Goal: Information Seeking & Learning: Learn about a topic

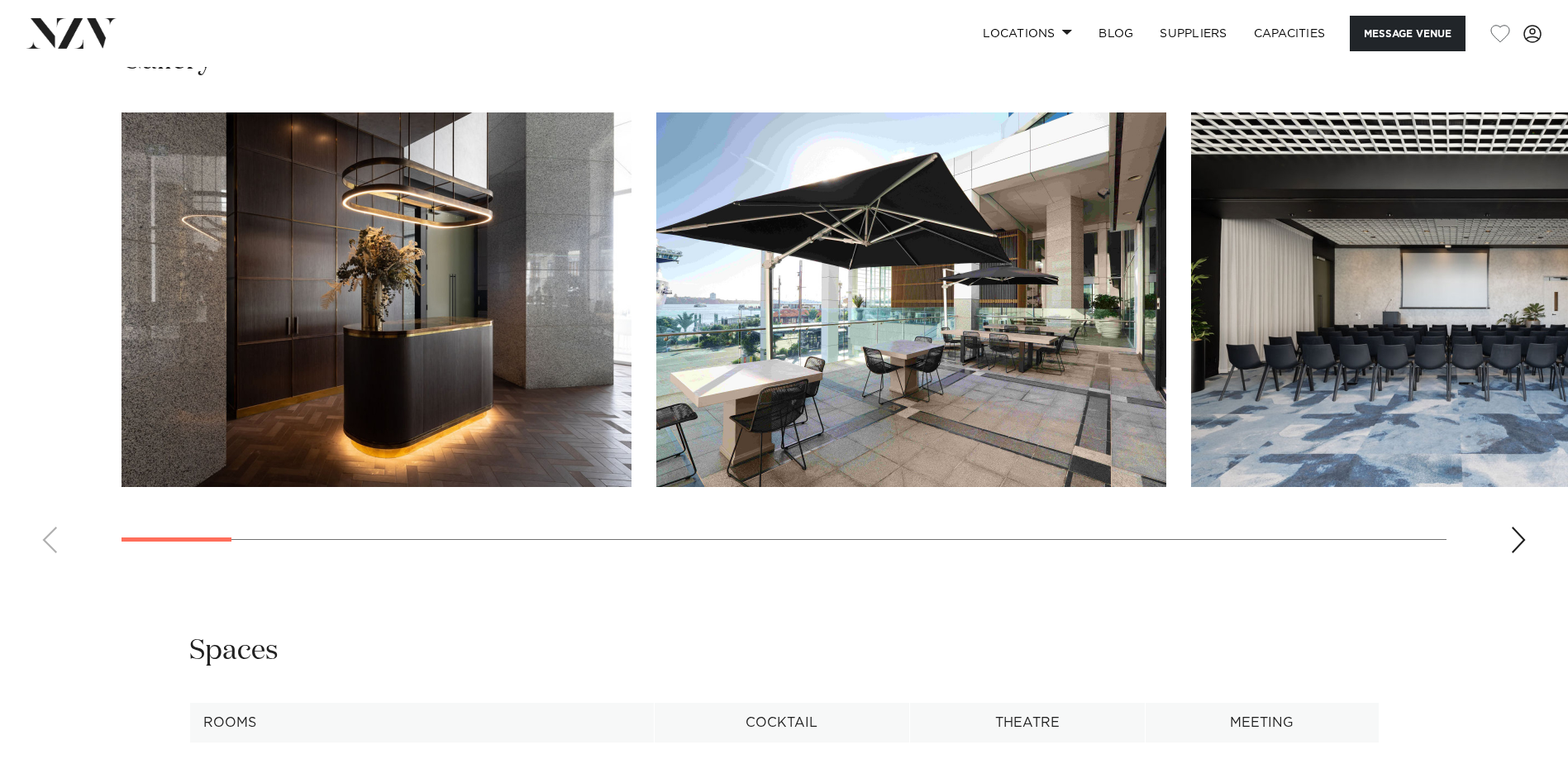
scroll to position [2067, 0]
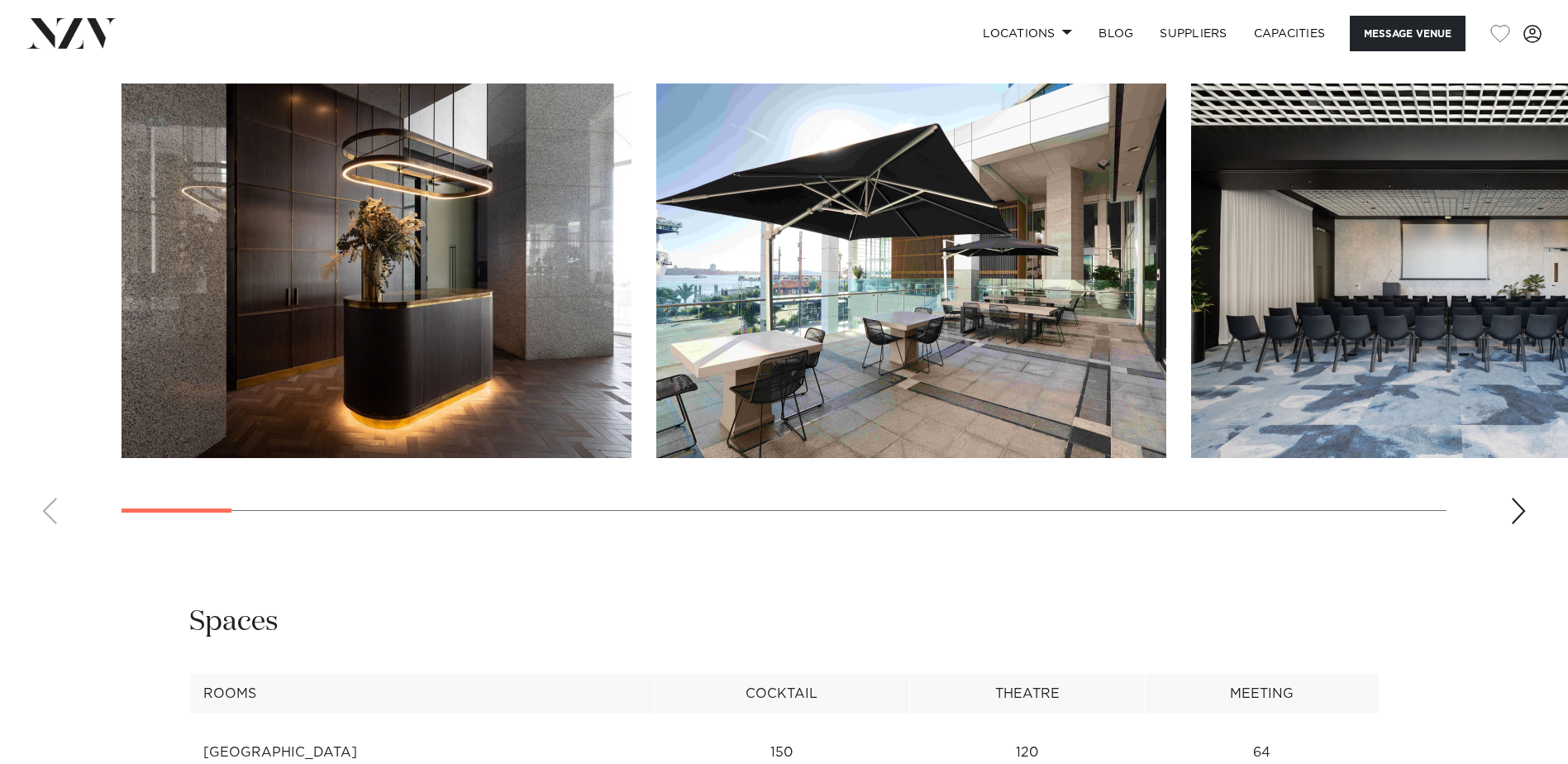
click at [1520, 498] on div "Next slide" at bounding box center [1519, 511] width 16 height 27
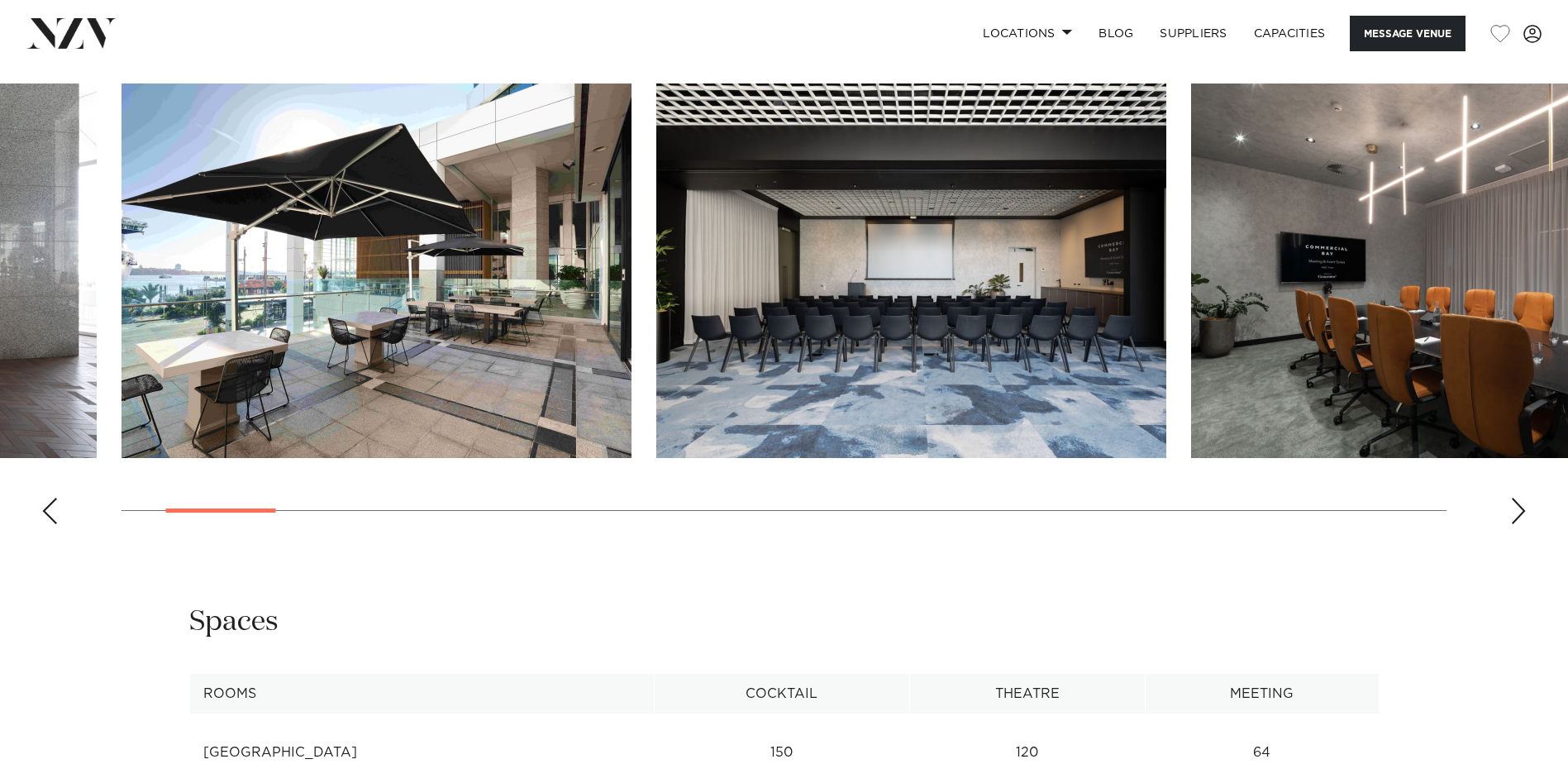
click at [1520, 498] on div "Next slide" at bounding box center [1519, 511] width 16 height 27
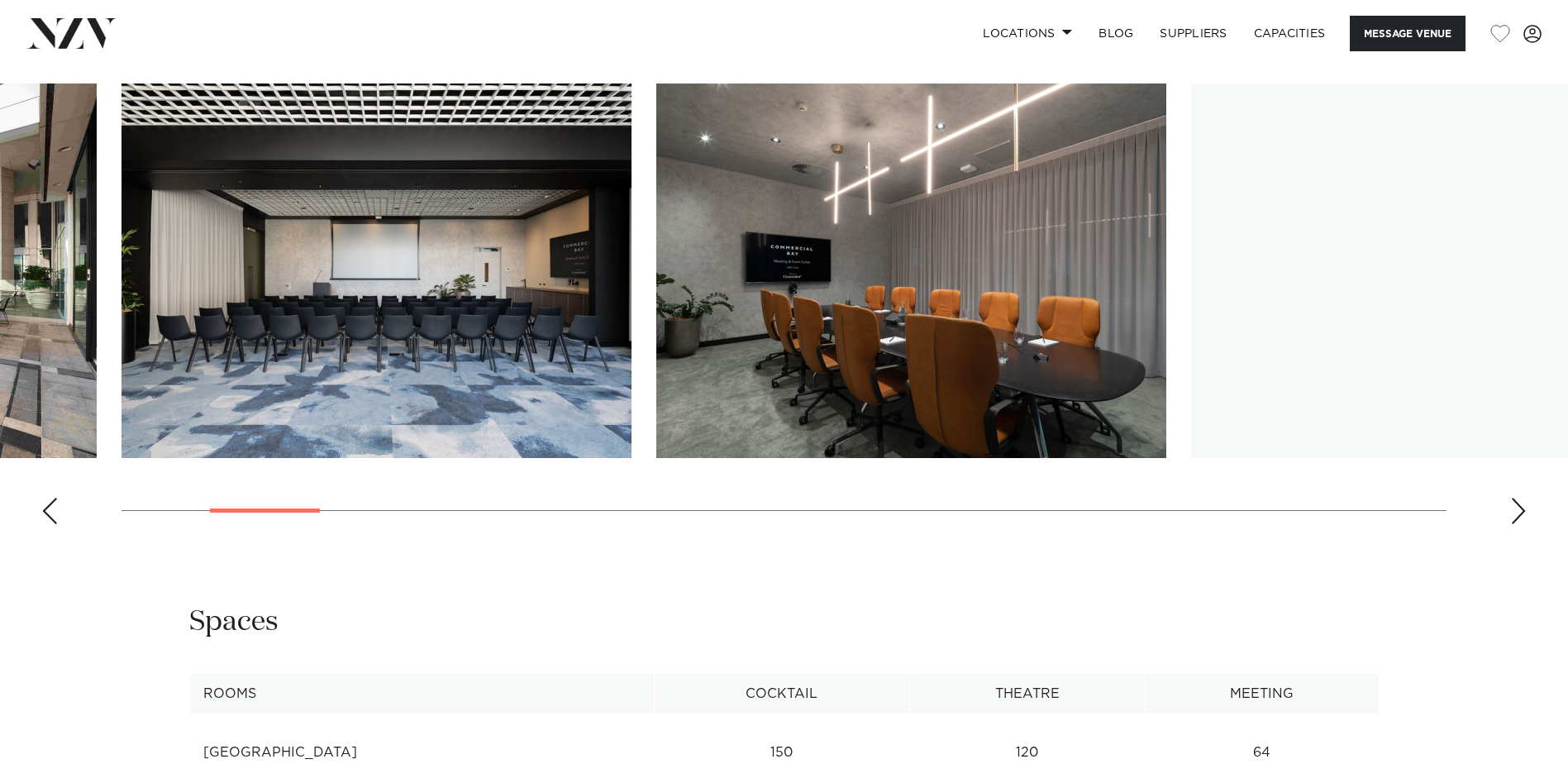
click at [1520, 498] on div "Next slide" at bounding box center [1519, 511] width 16 height 27
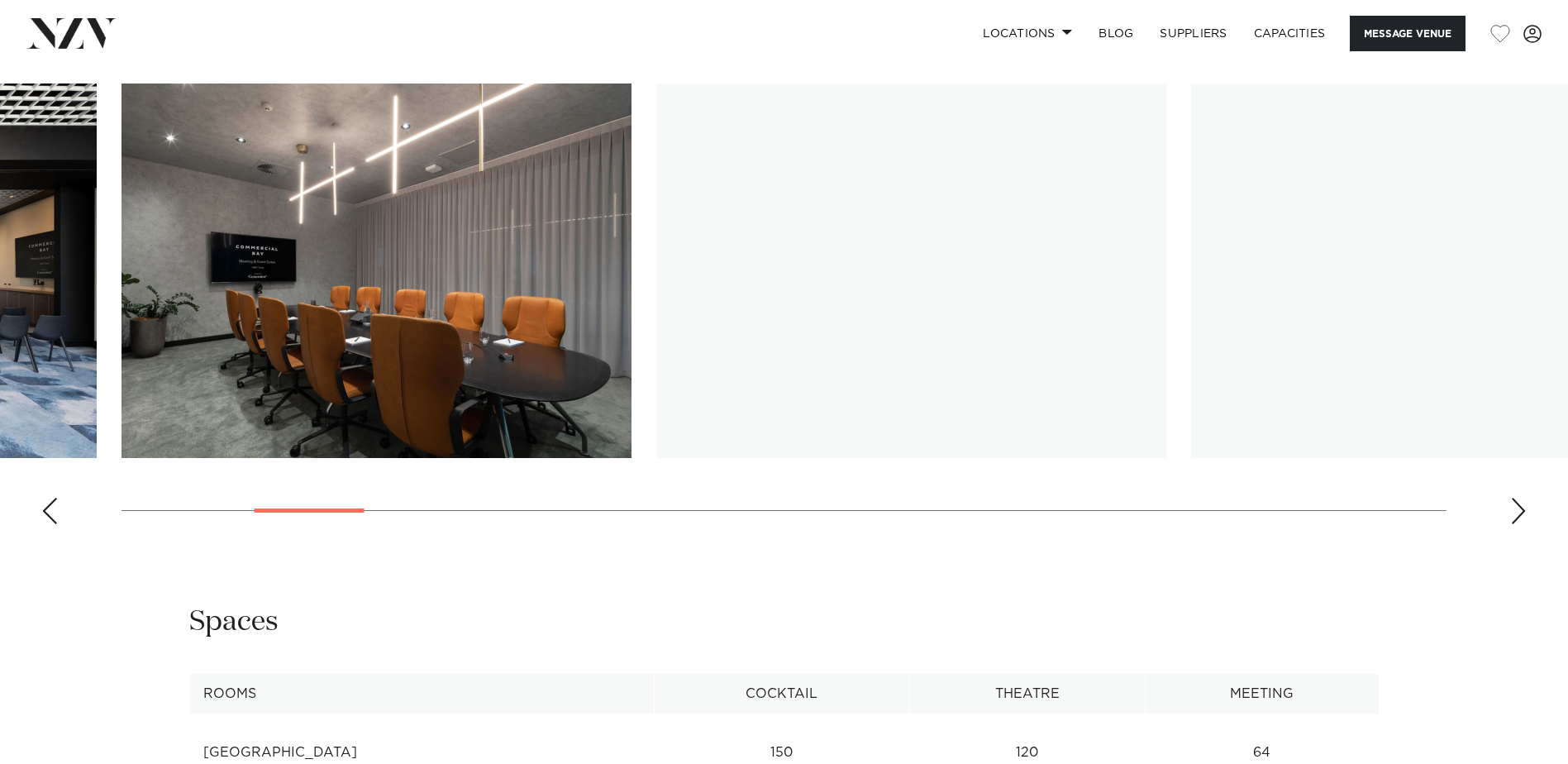
click at [1520, 498] on div "Next slide" at bounding box center [1519, 511] width 16 height 27
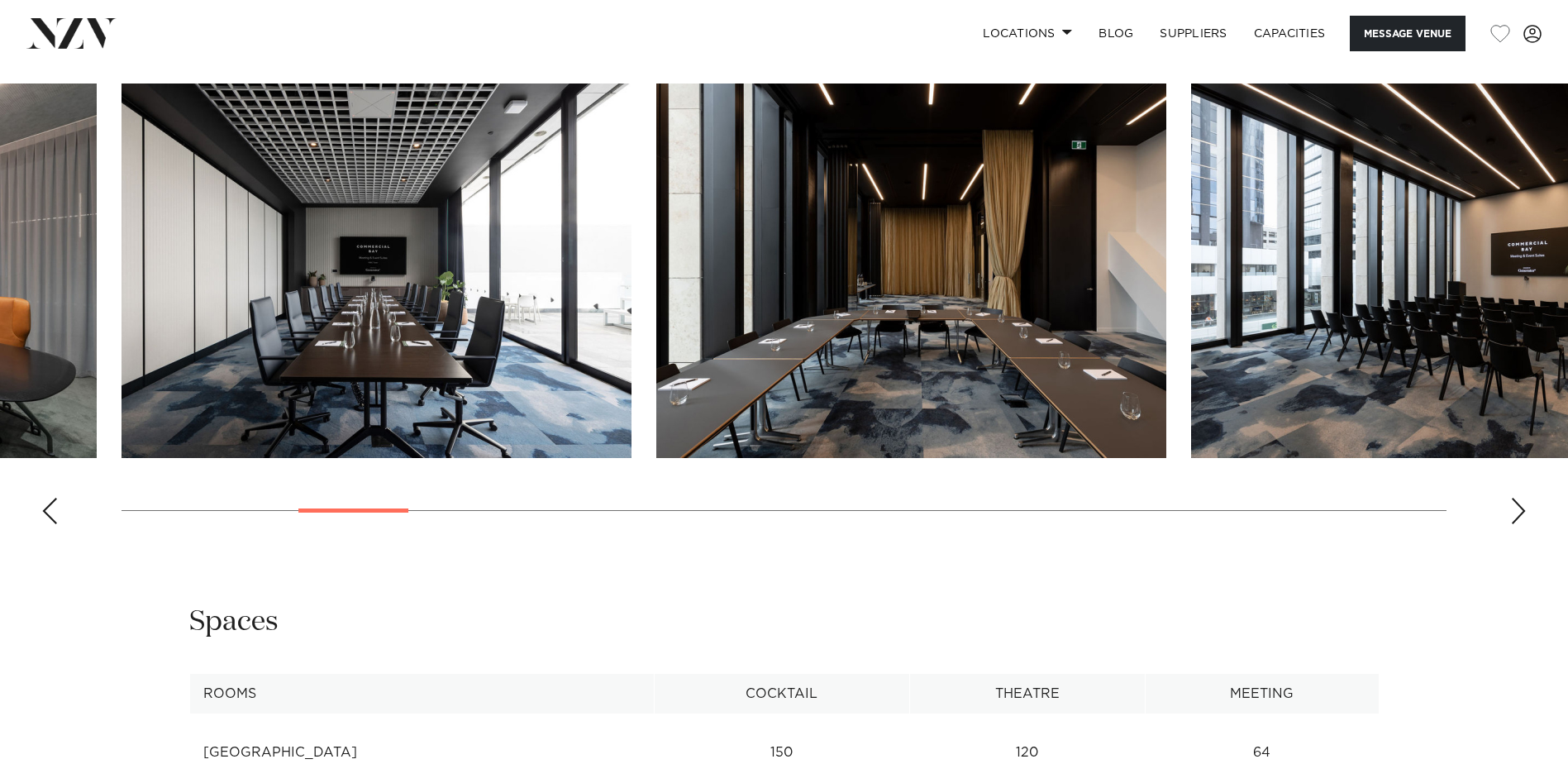
click at [1520, 498] on div "Next slide" at bounding box center [1519, 511] width 16 height 27
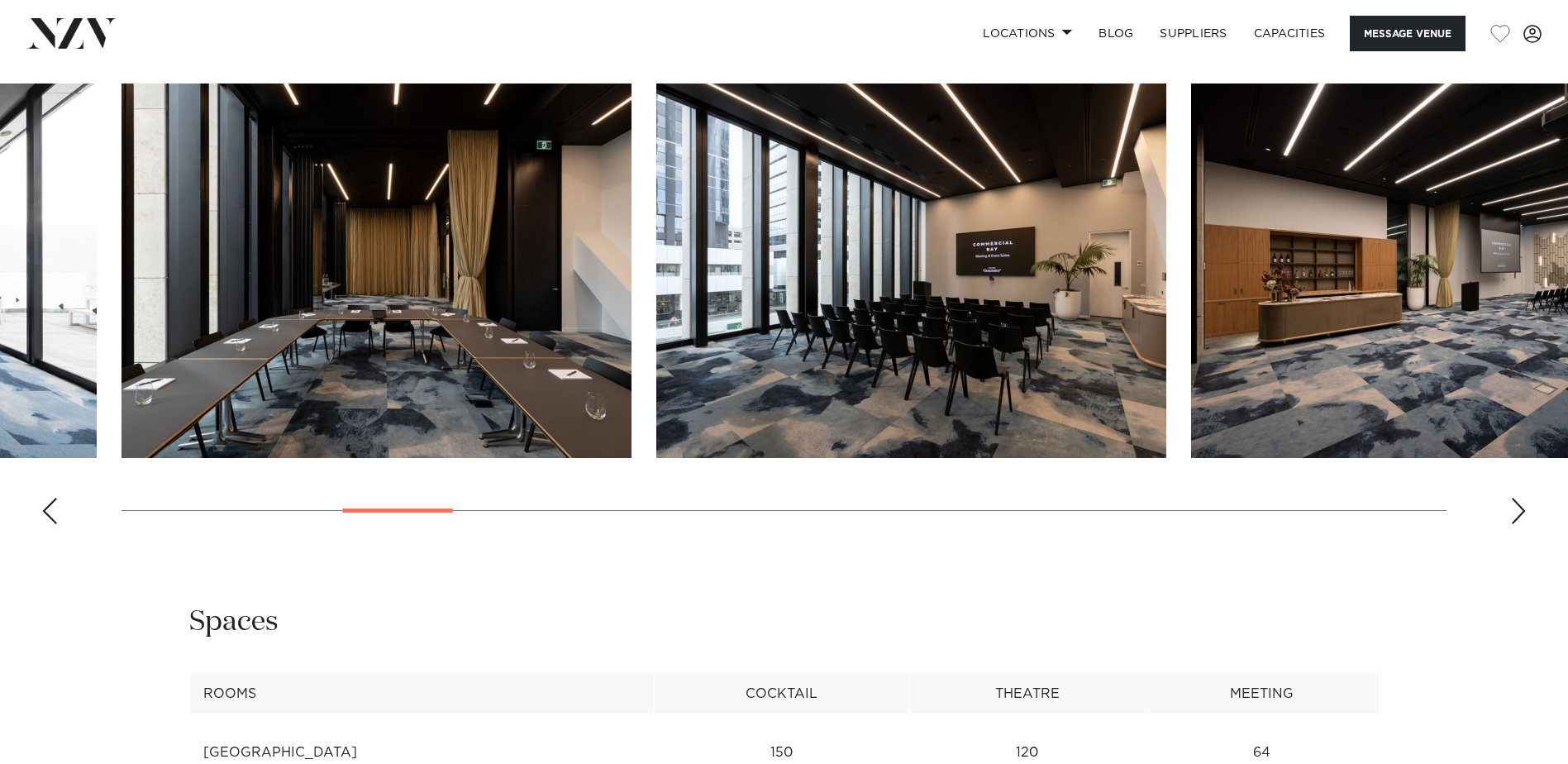
click at [1520, 498] on div "Next slide" at bounding box center [1519, 511] width 16 height 27
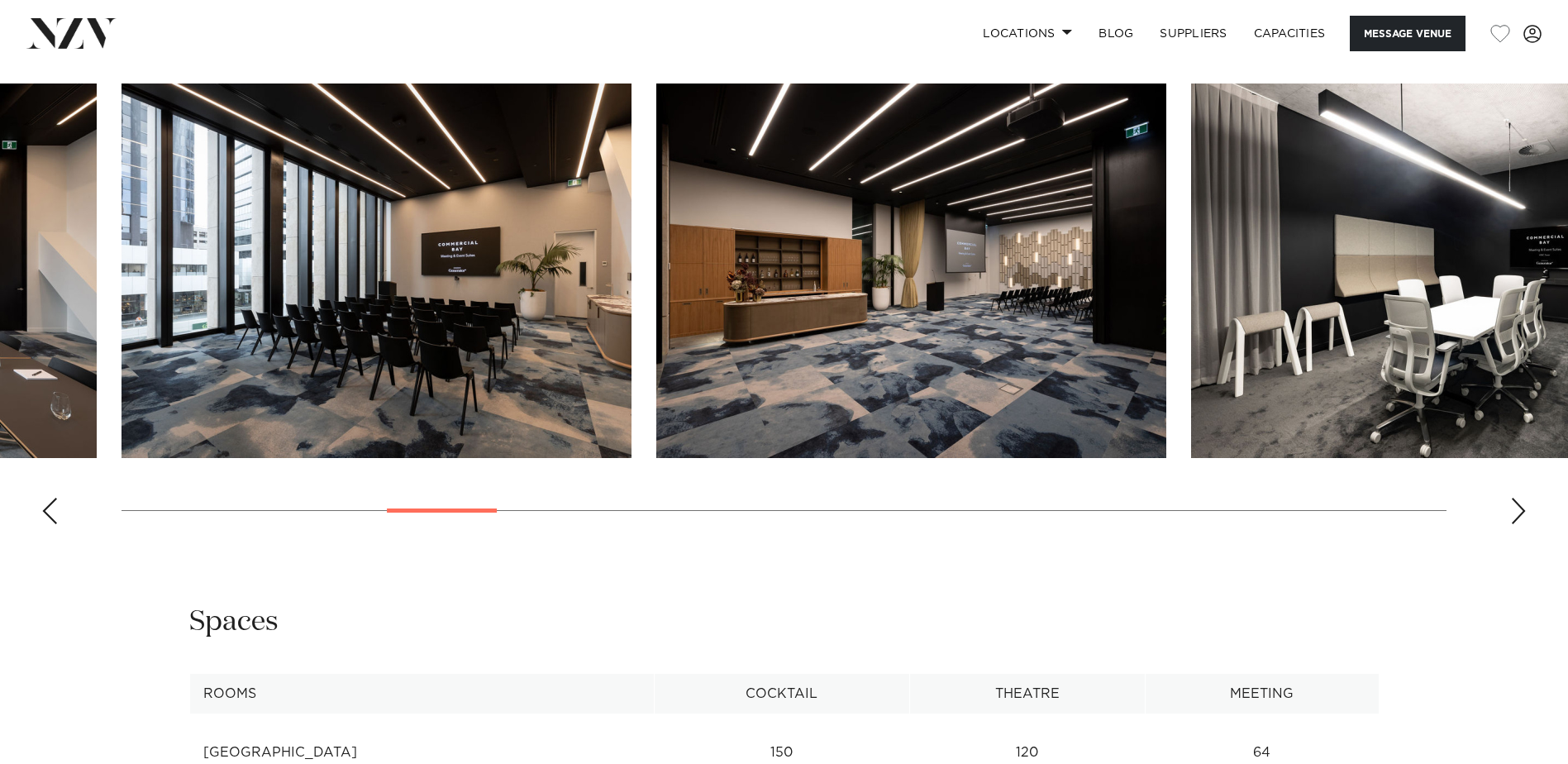
click at [1520, 498] on div "Next slide" at bounding box center [1519, 511] width 16 height 27
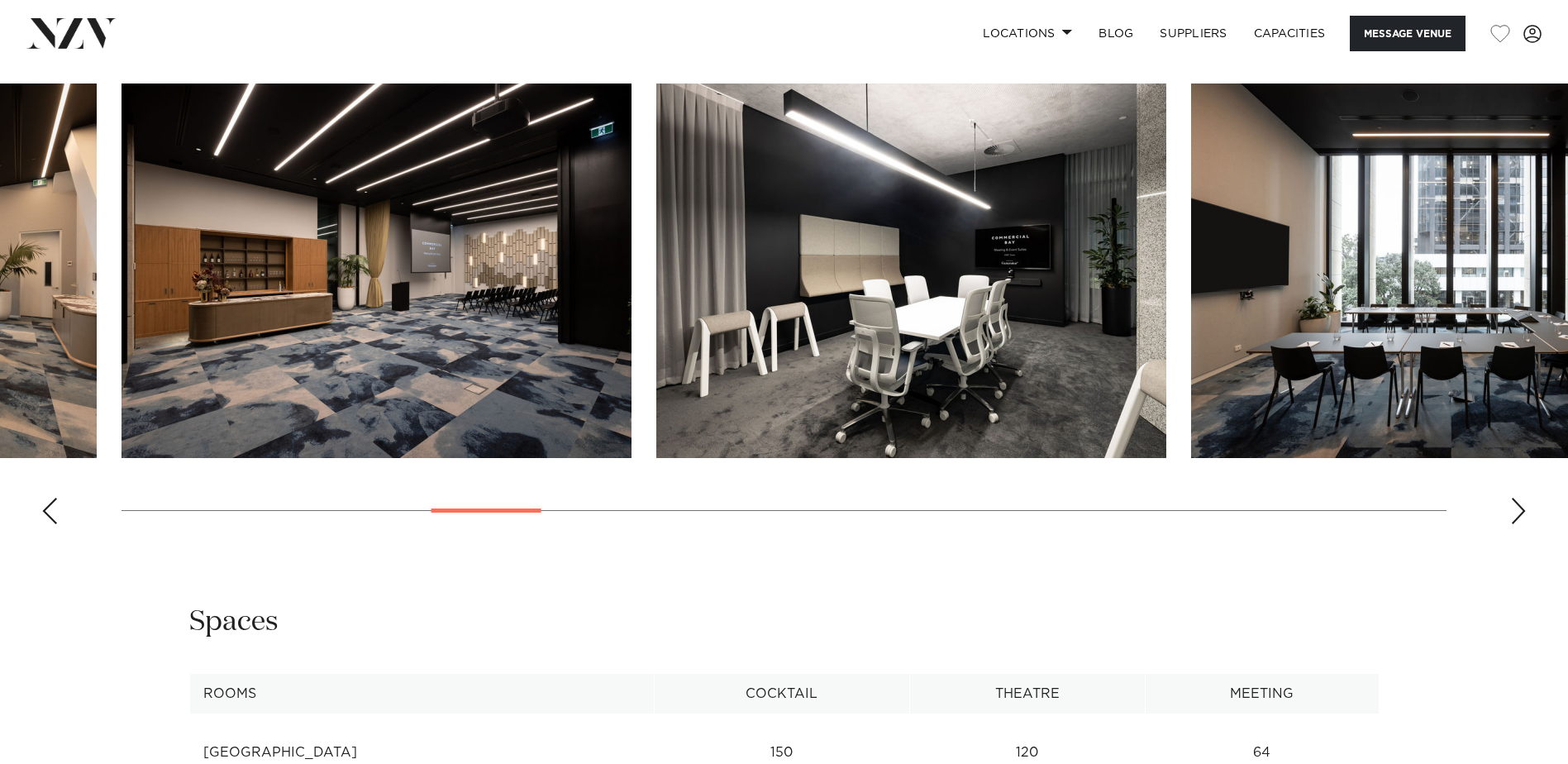
click at [1516, 498] on div "Next slide" at bounding box center [1519, 511] width 16 height 27
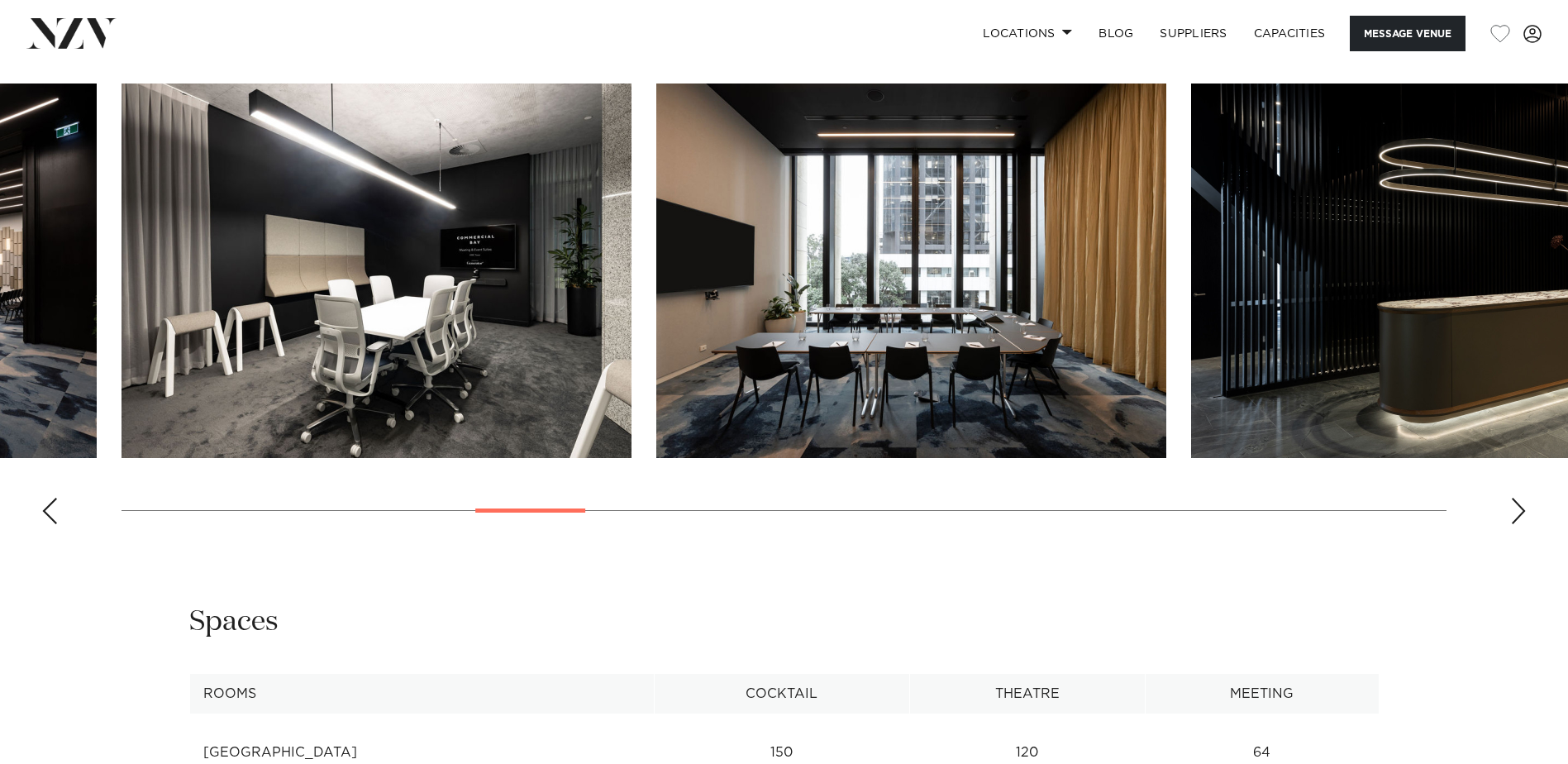
click at [1516, 498] on div "Next slide" at bounding box center [1519, 511] width 16 height 27
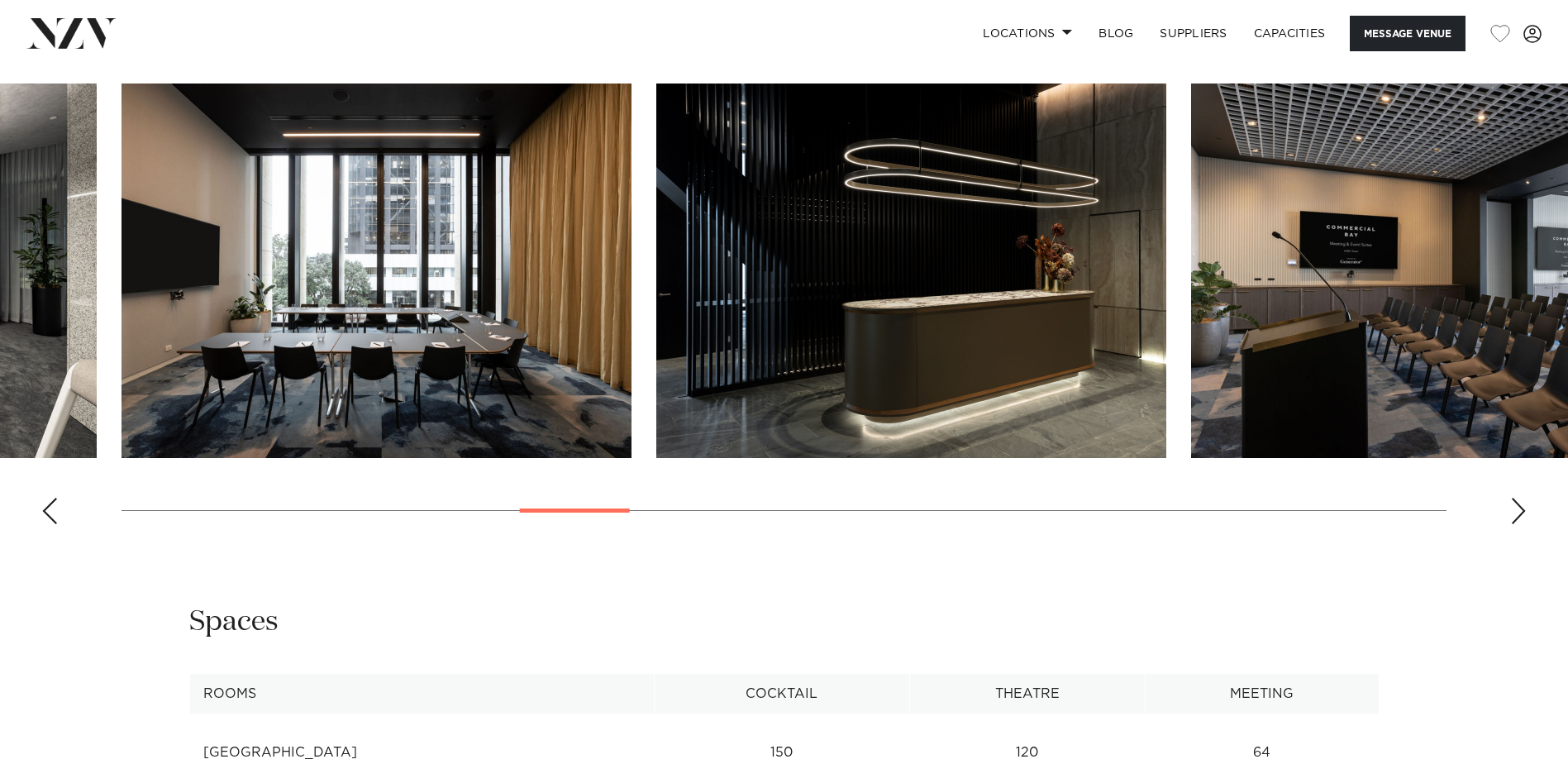
click at [1516, 498] on div "Next slide" at bounding box center [1519, 511] width 16 height 27
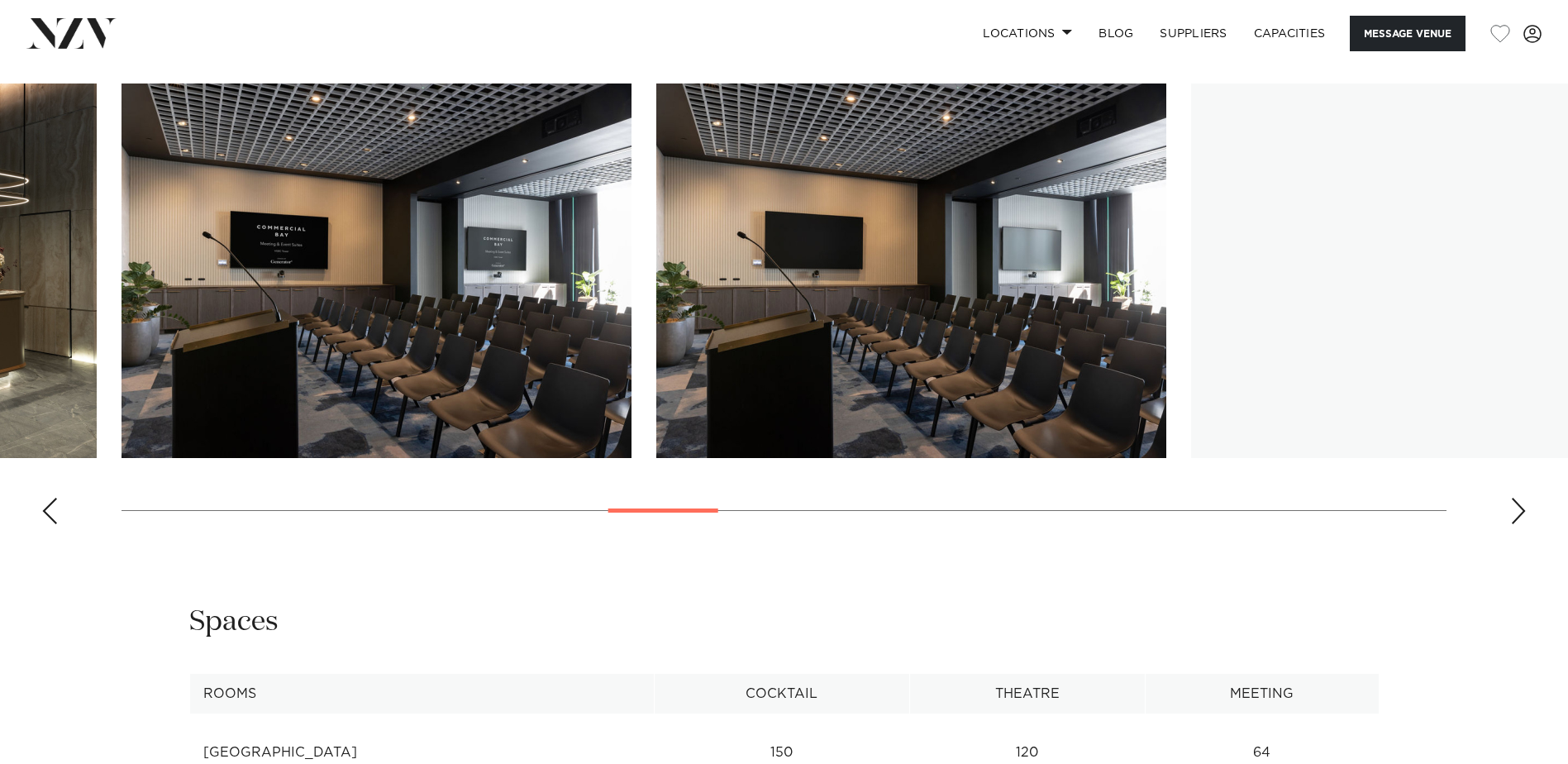
click at [1516, 498] on div "Next slide" at bounding box center [1519, 511] width 16 height 27
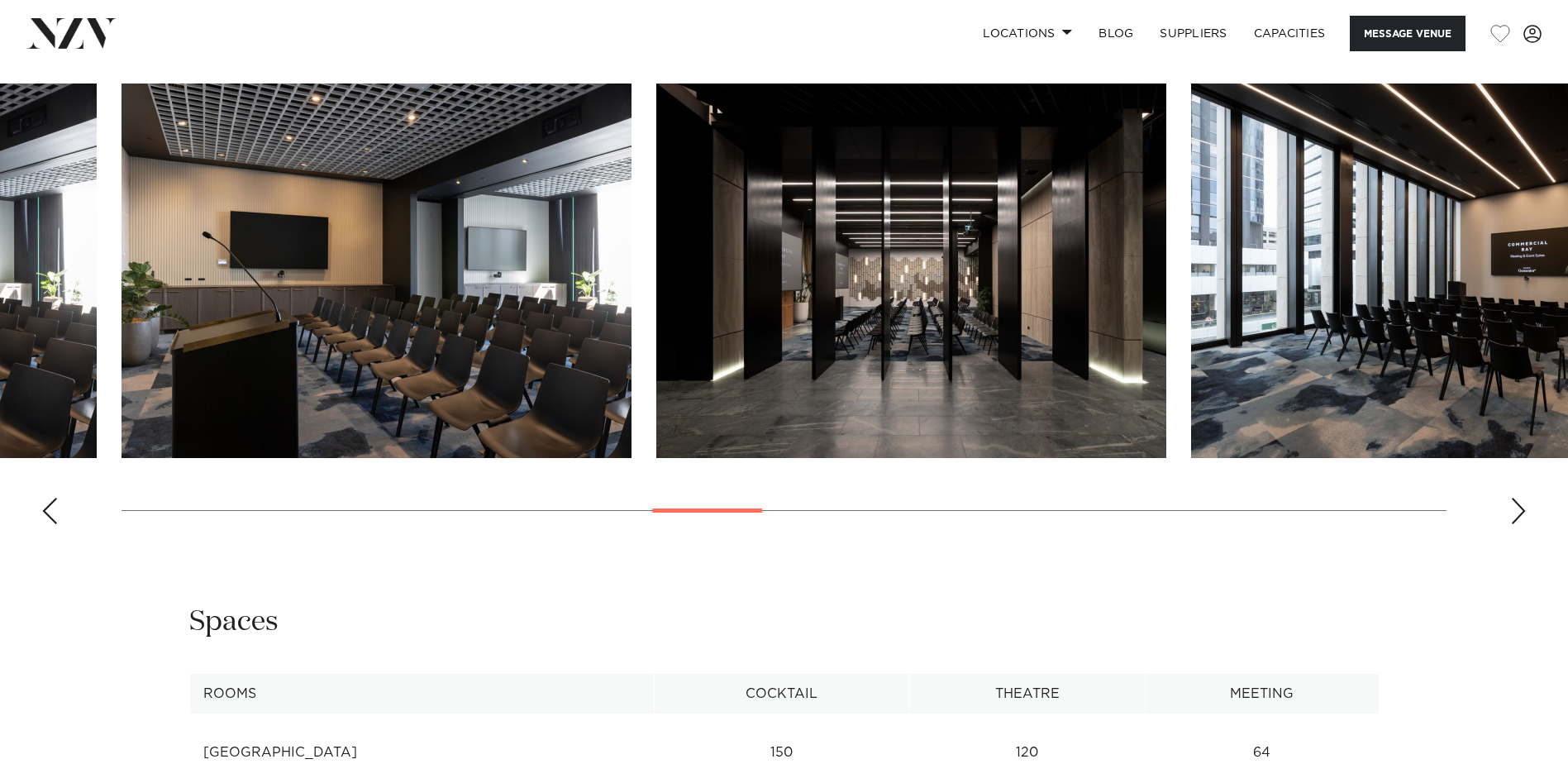
click at [1516, 498] on div "Next slide" at bounding box center [1519, 511] width 16 height 27
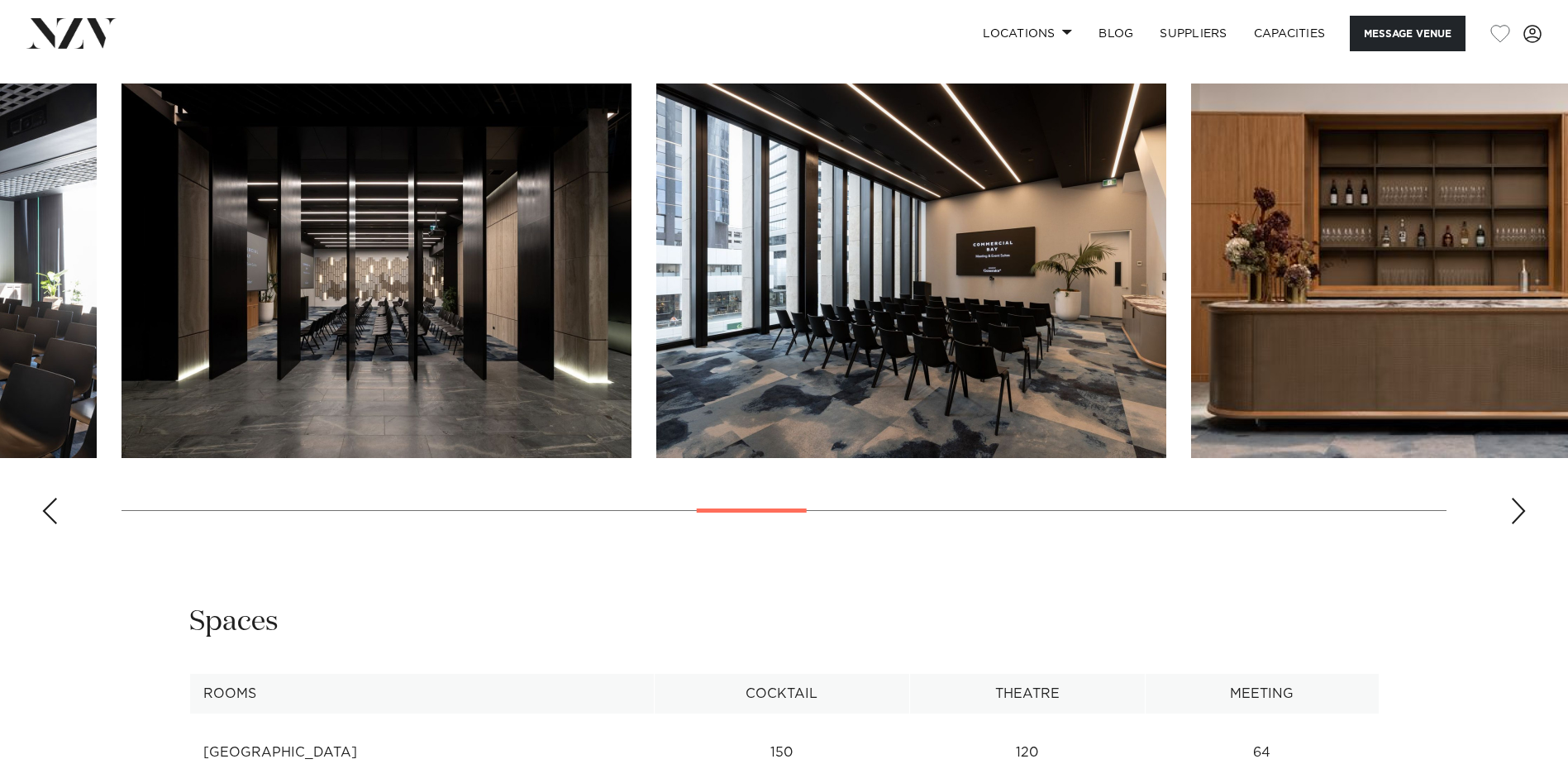
click at [1516, 498] on div "Next slide" at bounding box center [1519, 511] width 16 height 27
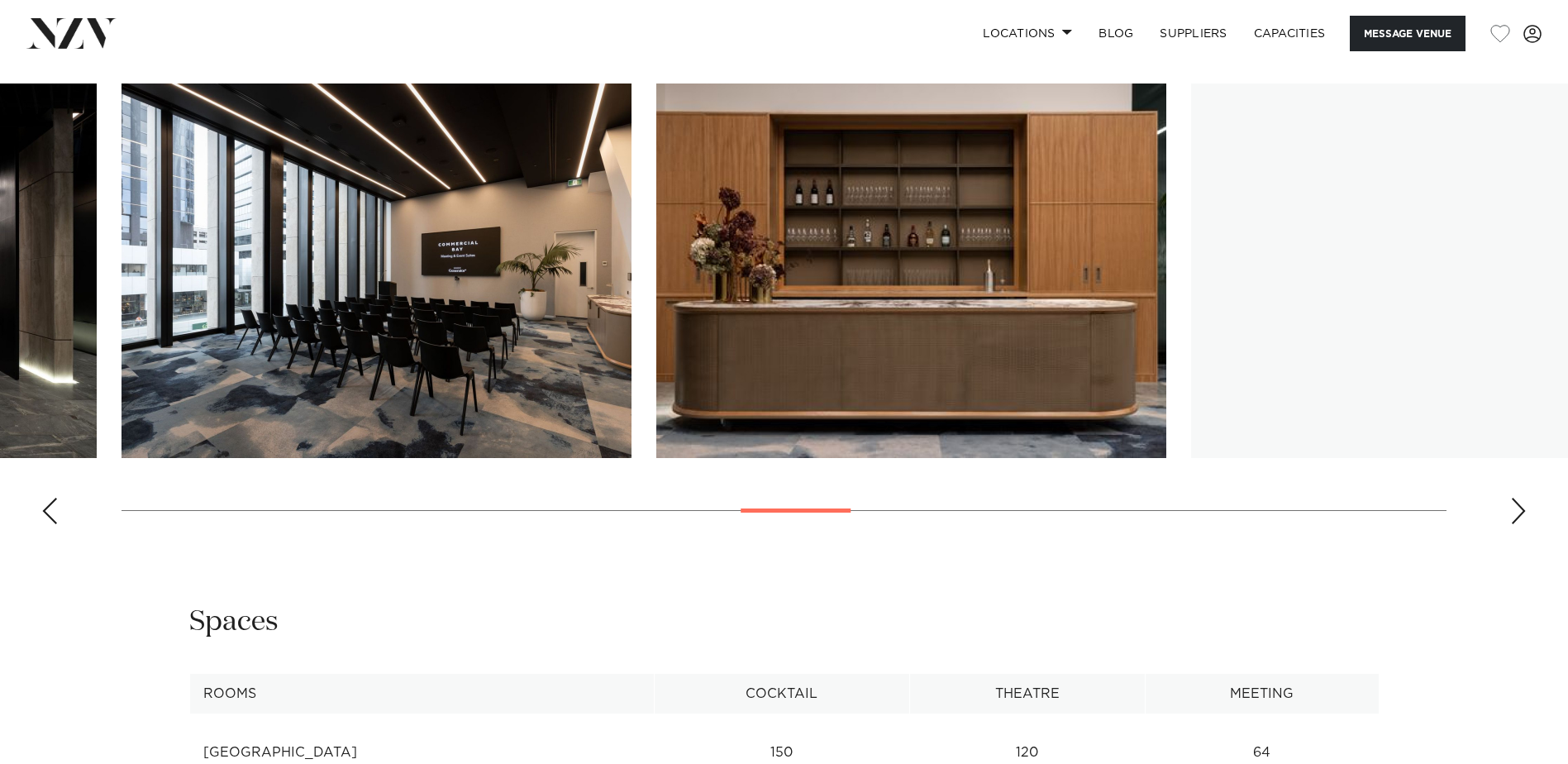
click at [1516, 498] on div "Next slide" at bounding box center [1519, 511] width 16 height 27
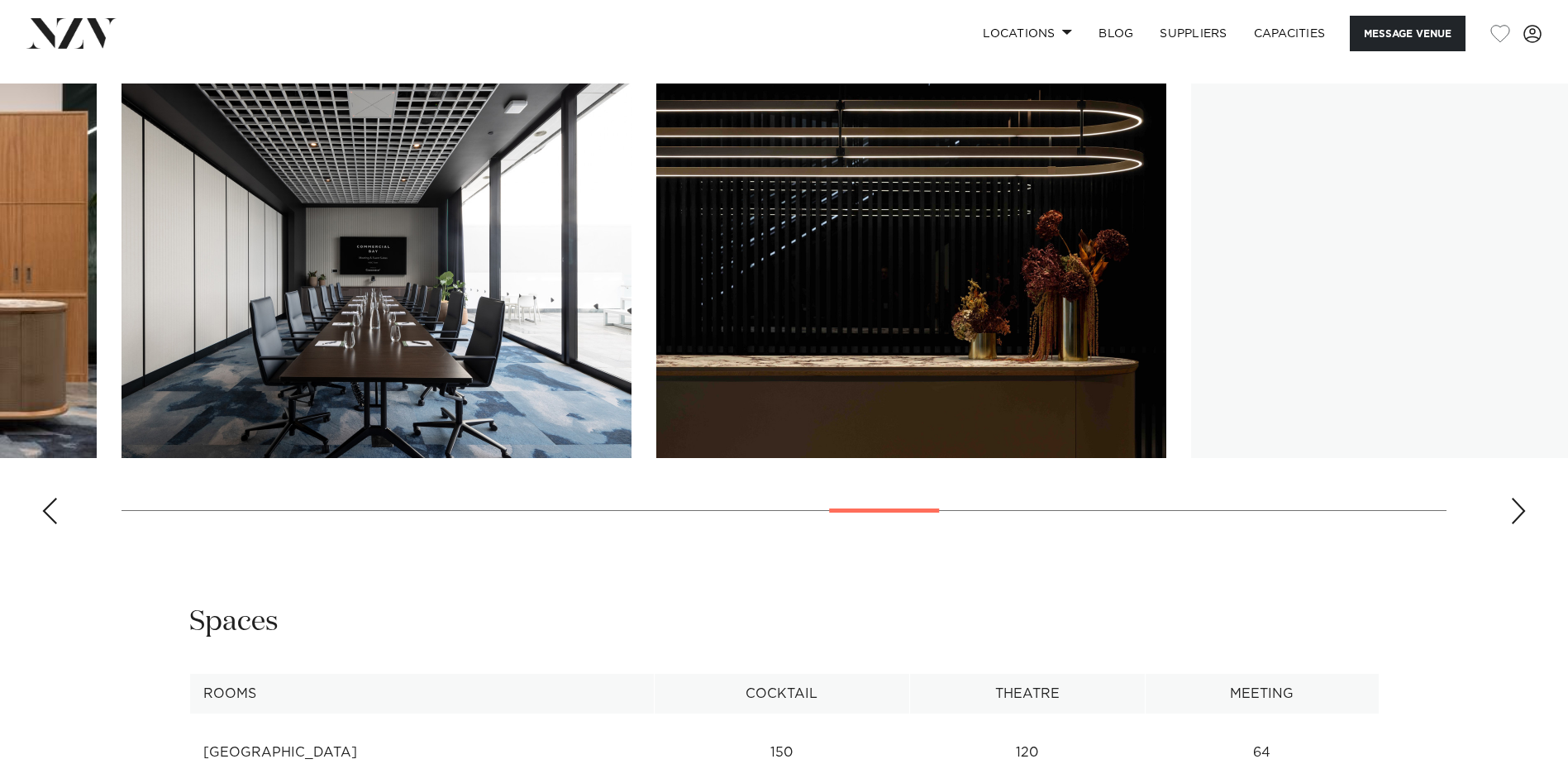
click at [1516, 498] on div "Next slide" at bounding box center [1519, 511] width 16 height 27
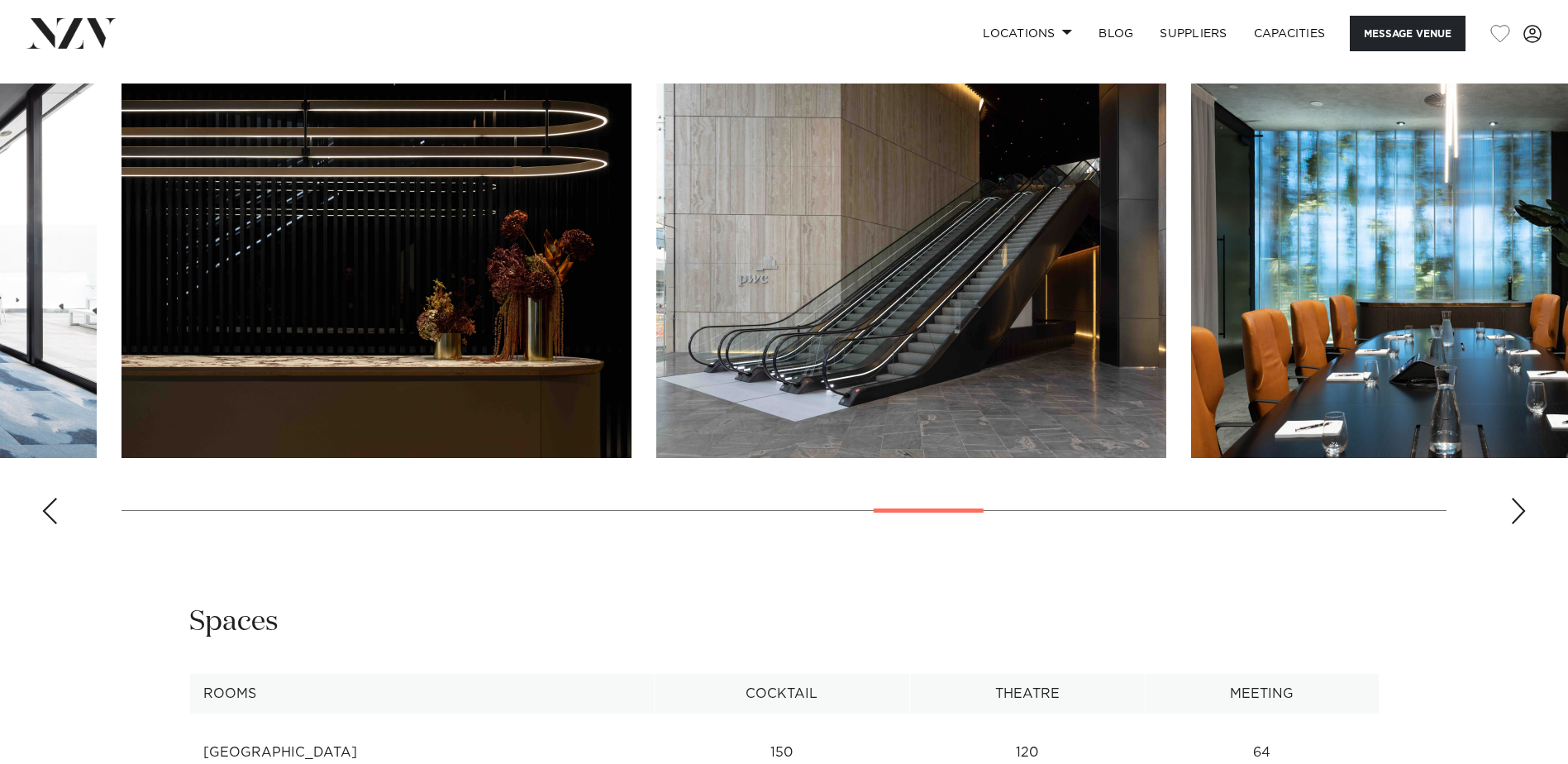
click at [1516, 498] on div "Next slide" at bounding box center [1519, 511] width 16 height 27
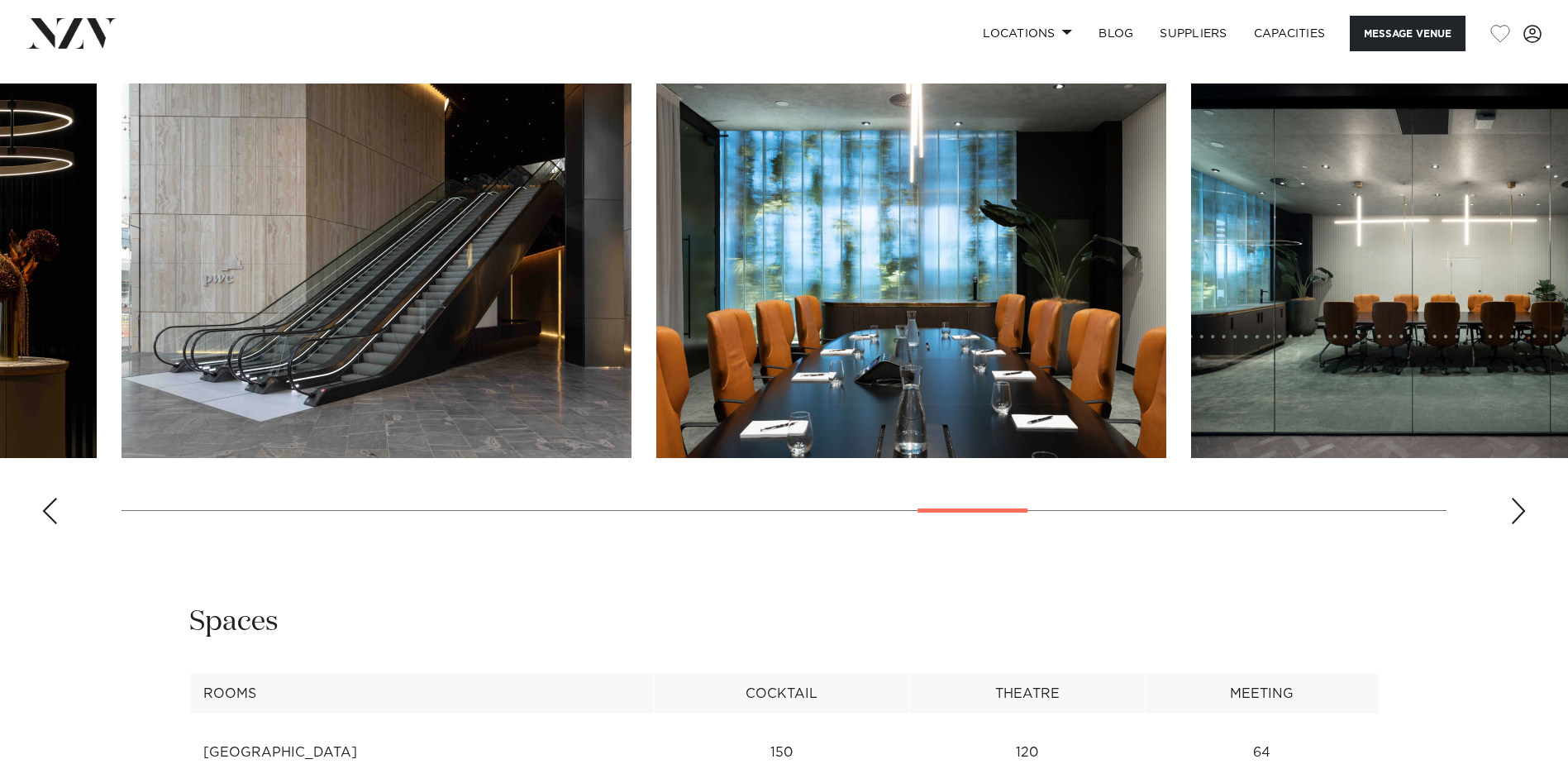
click at [1516, 498] on div "Next slide" at bounding box center [1519, 511] width 16 height 27
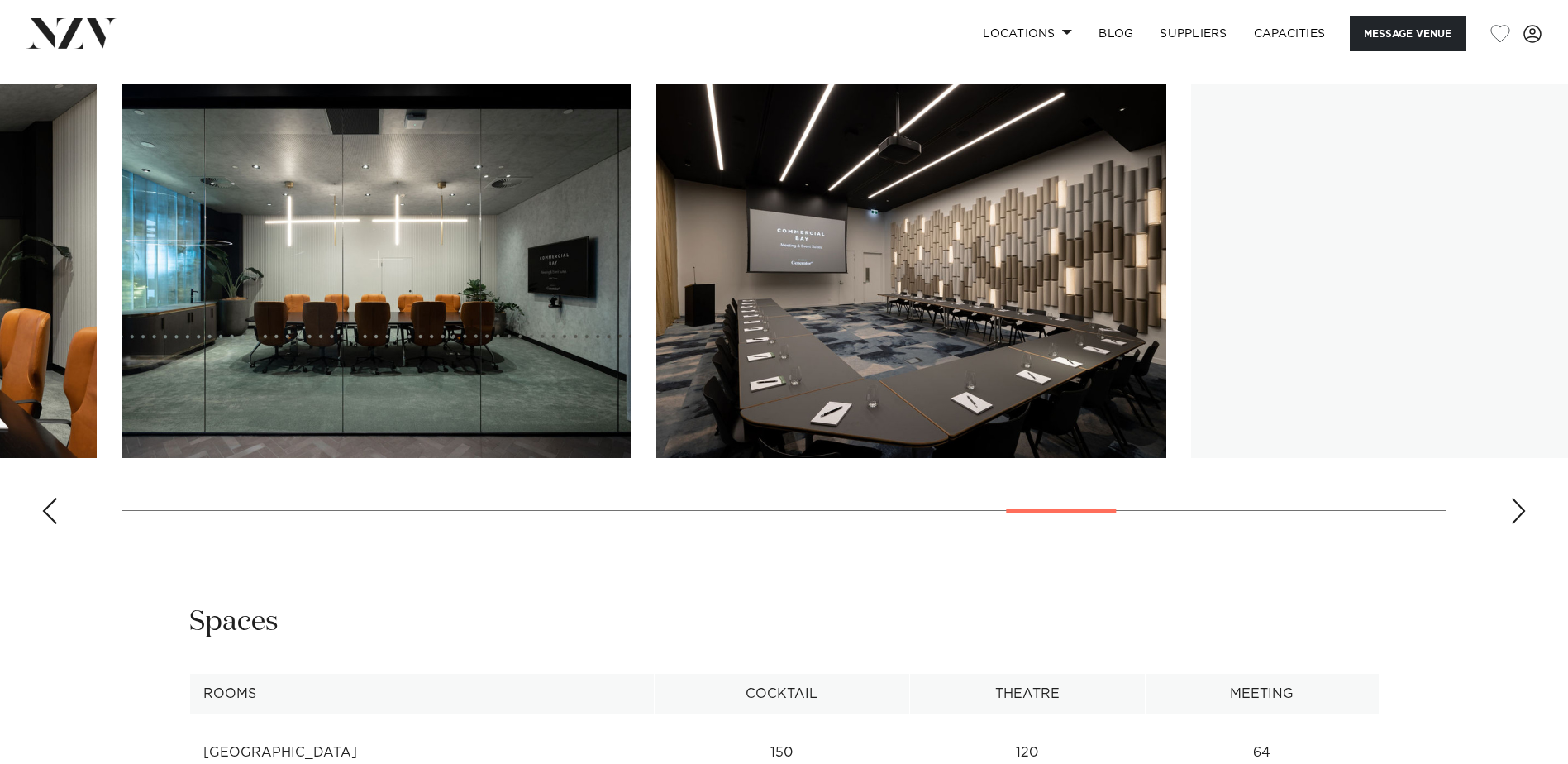
click at [1516, 498] on div "Next slide" at bounding box center [1519, 511] width 16 height 27
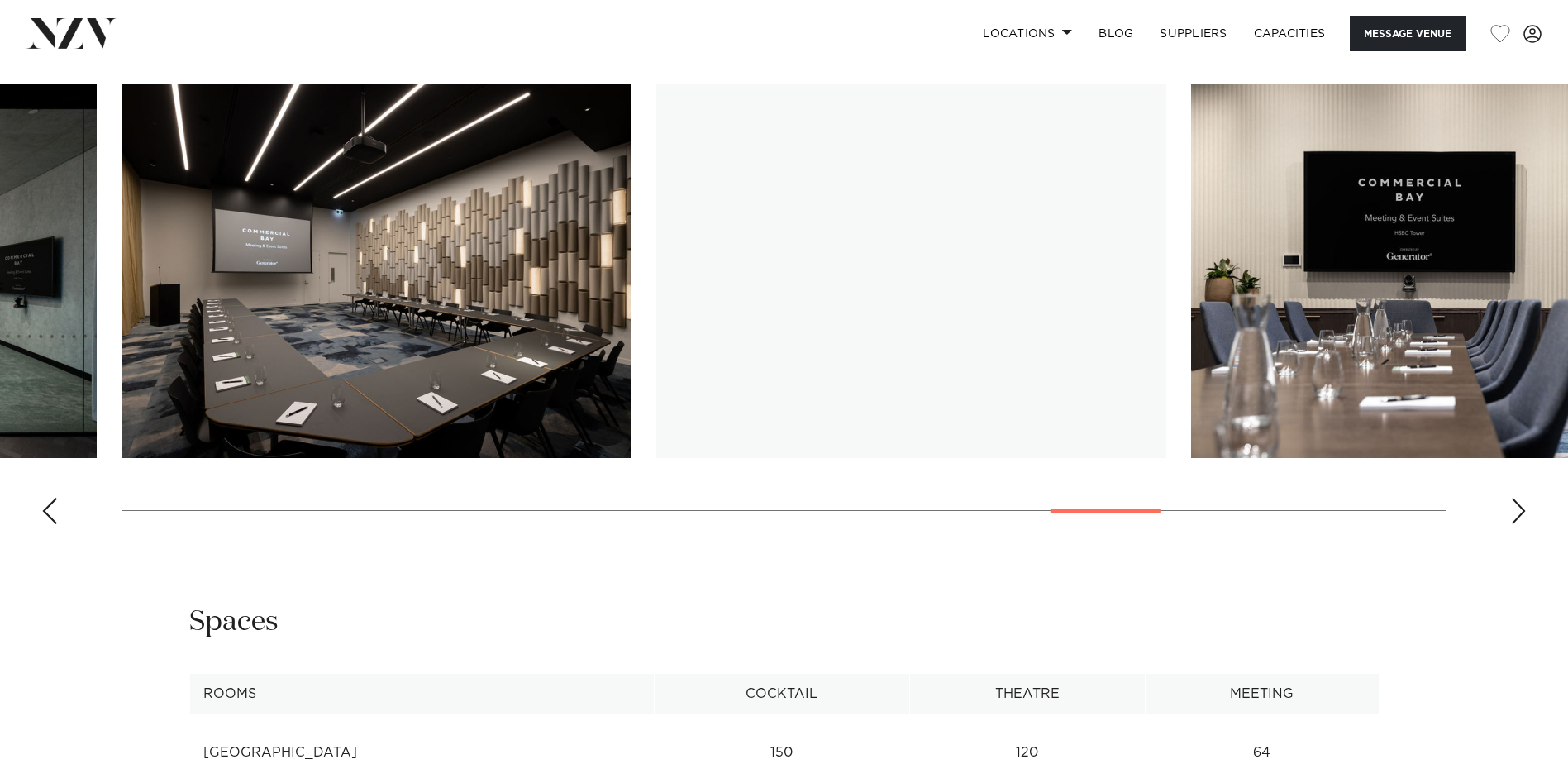
click at [1516, 498] on div "Next slide" at bounding box center [1519, 511] width 16 height 27
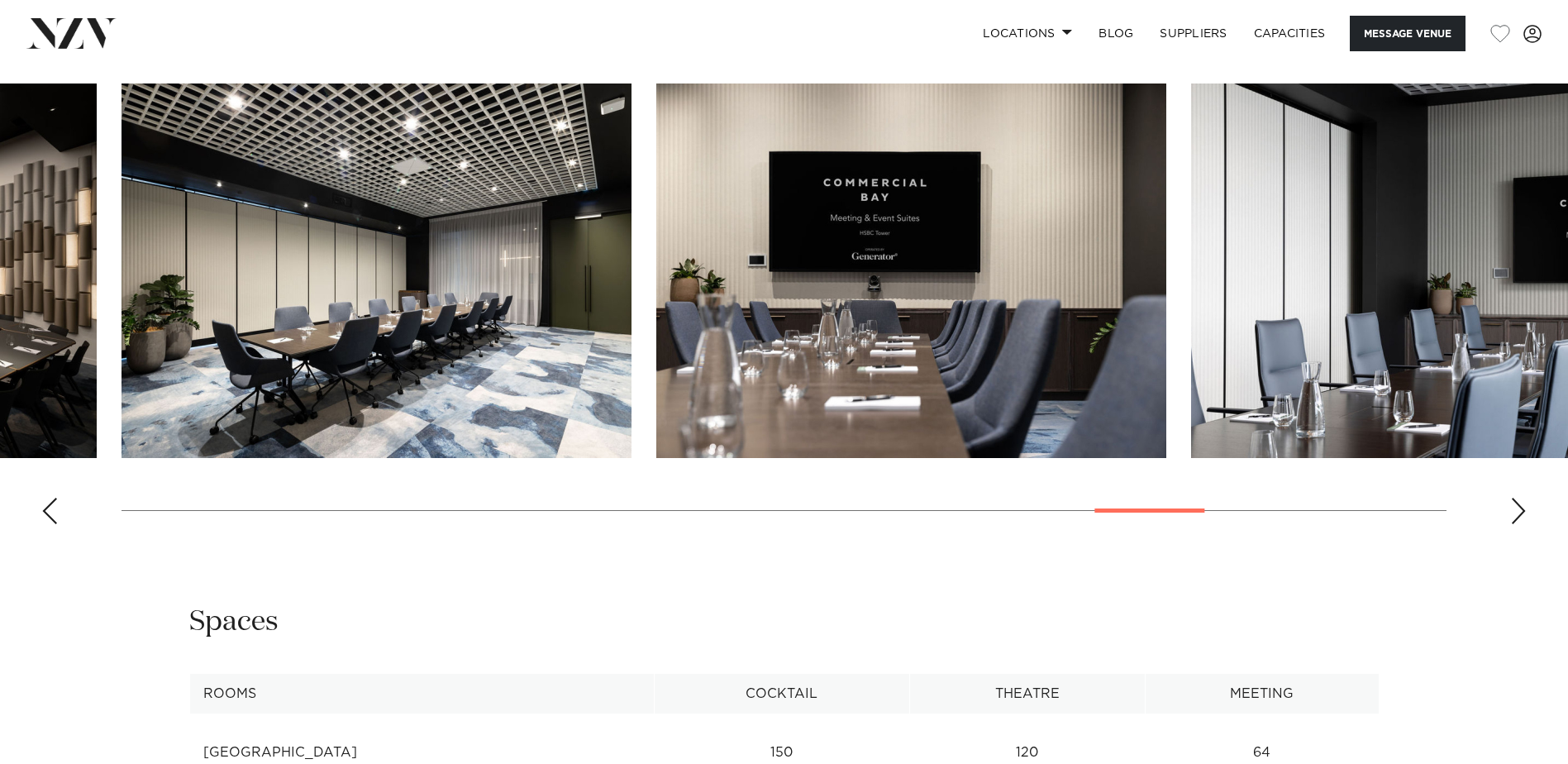
click at [1516, 498] on div "Next slide" at bounding box center [1519, 511] width 16 height 27
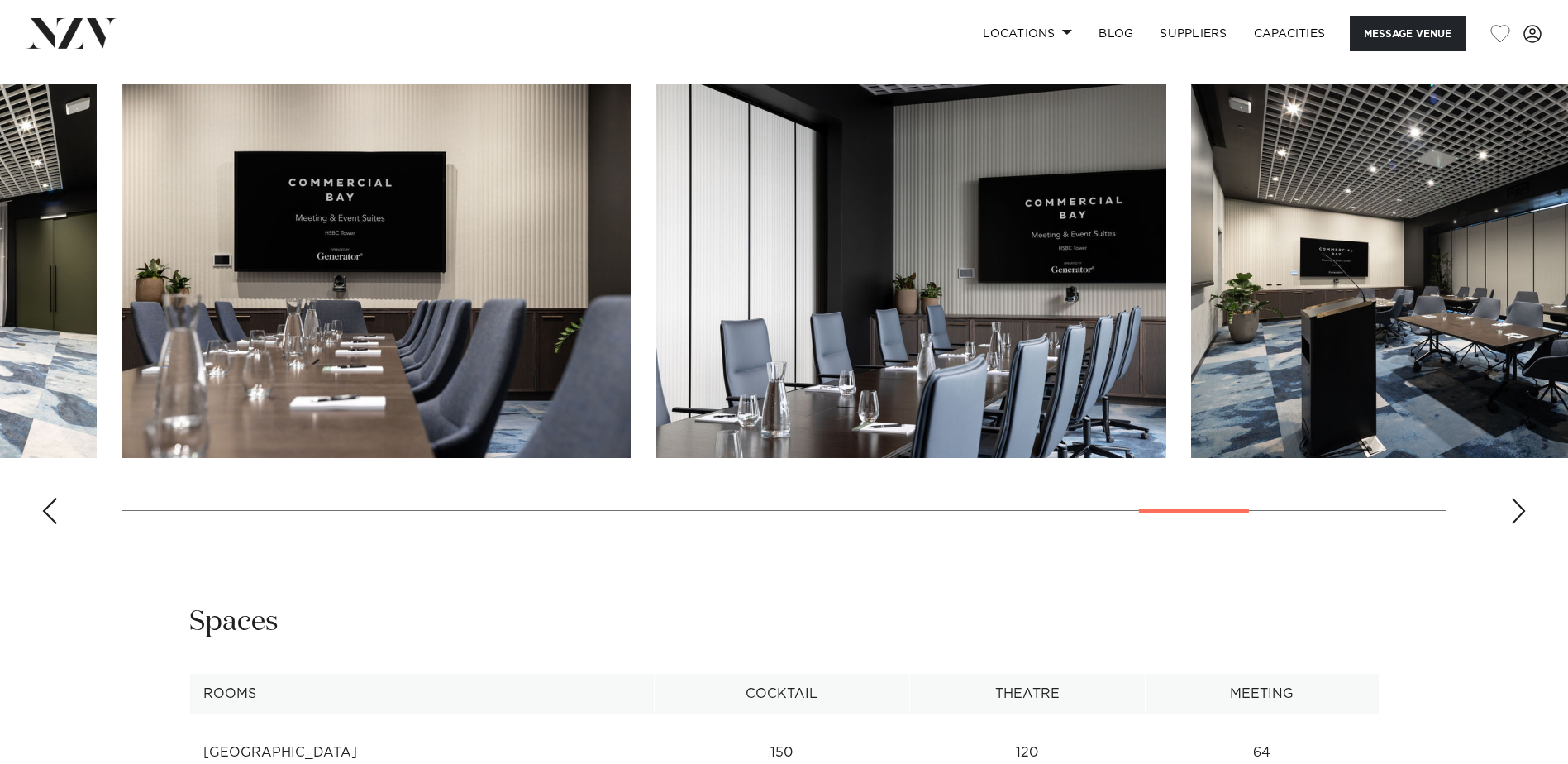
click at [1516, 498] on div "Next slide" at bounding box center [1519, 511] width 16 height 27
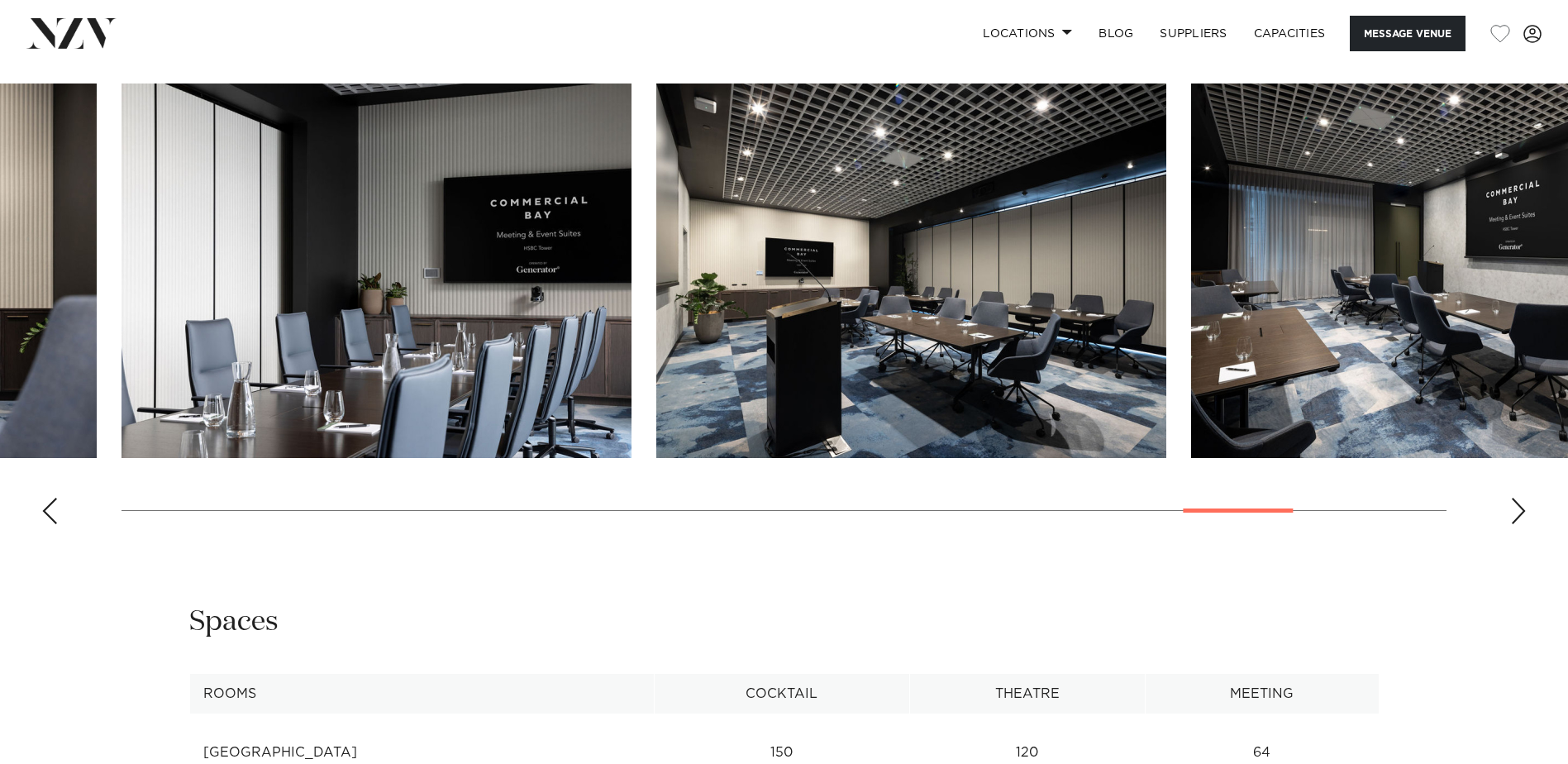
click at [1516, 498] on div "Next slide" at bounding box center [1519, 511] width 16 height 27
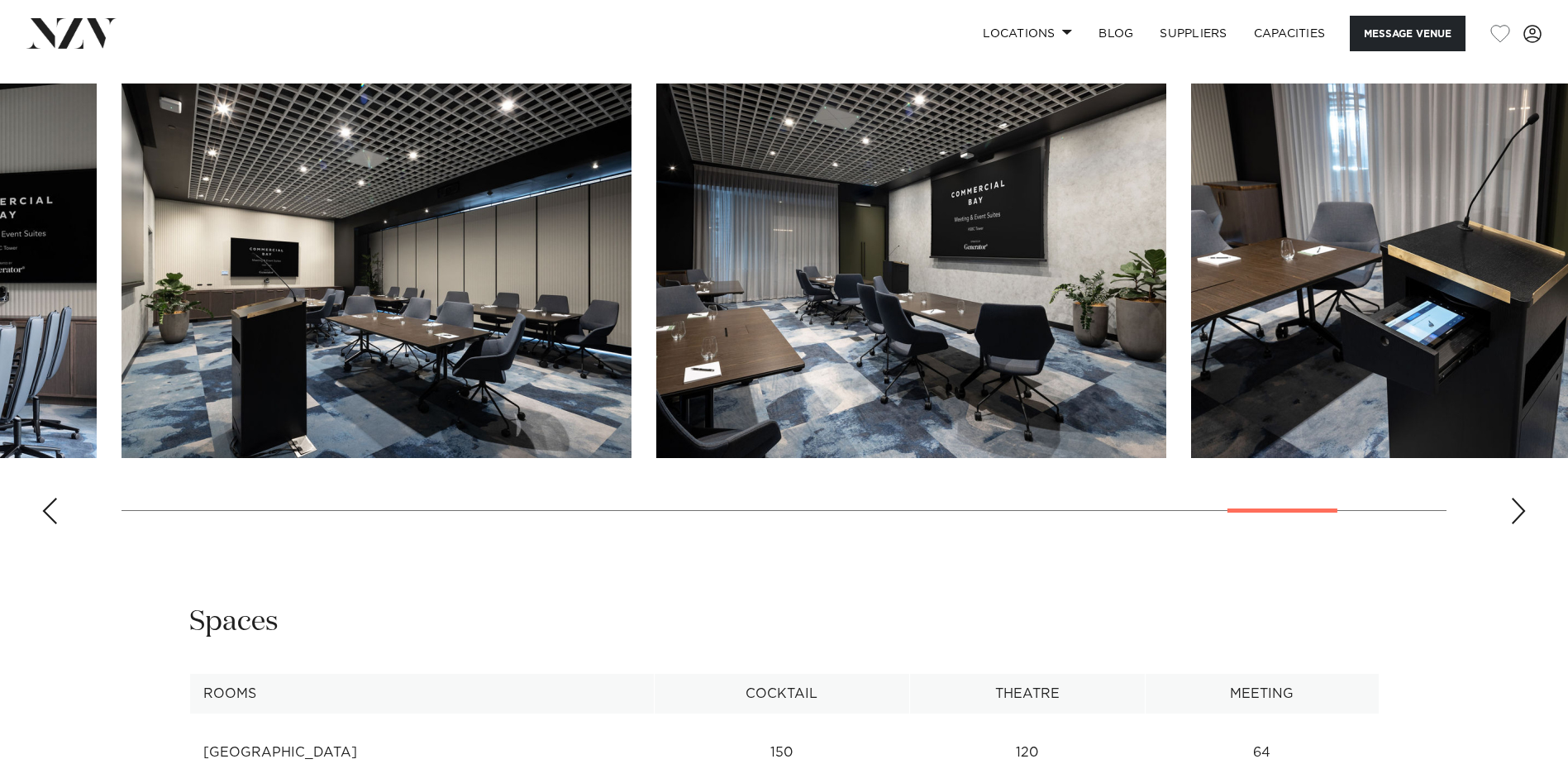
click at [1516, 498] on div "Next slide" at bounding box center [1519, 511] width 16 height 27
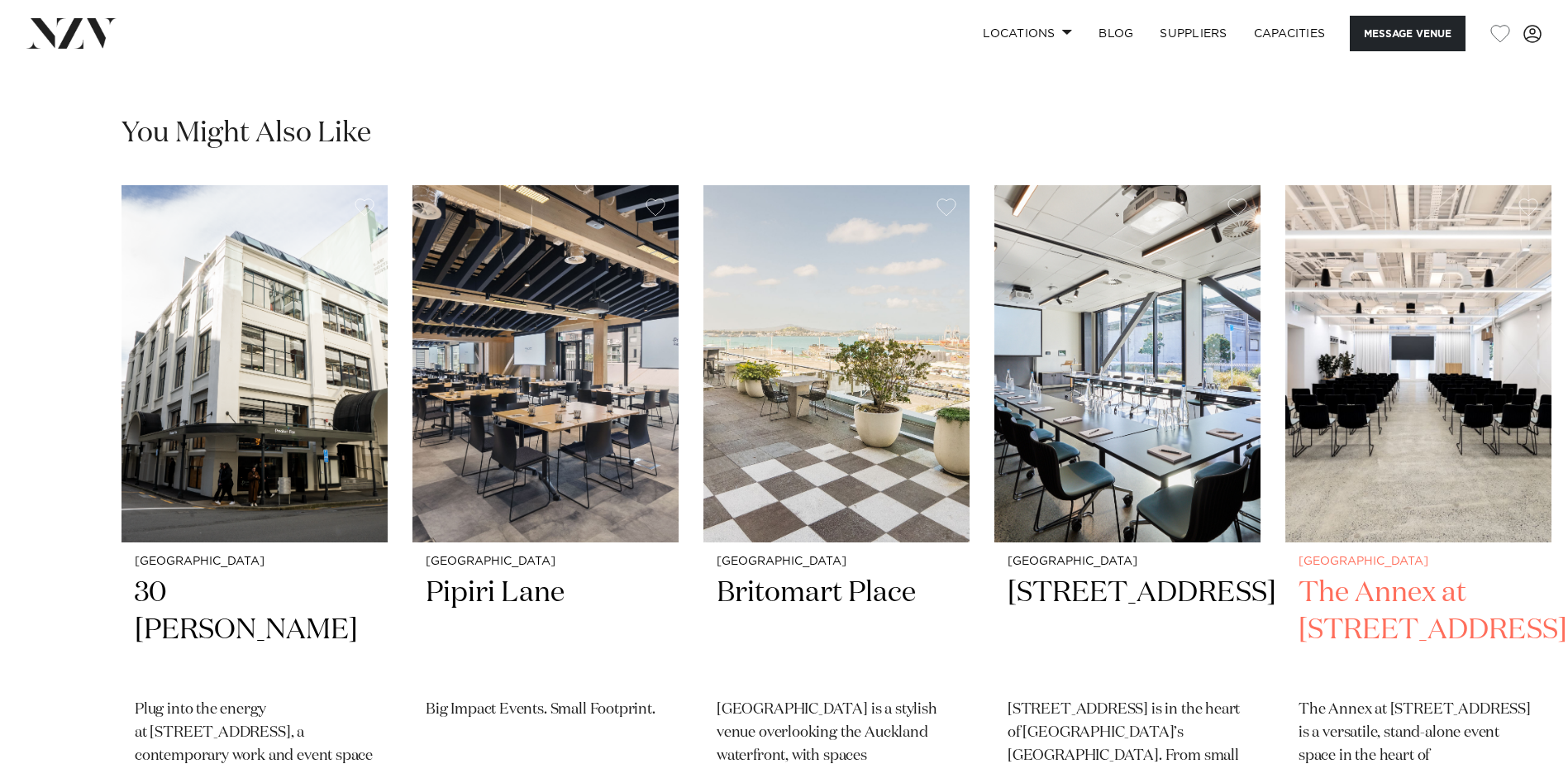
scroll to position [3886, 0]
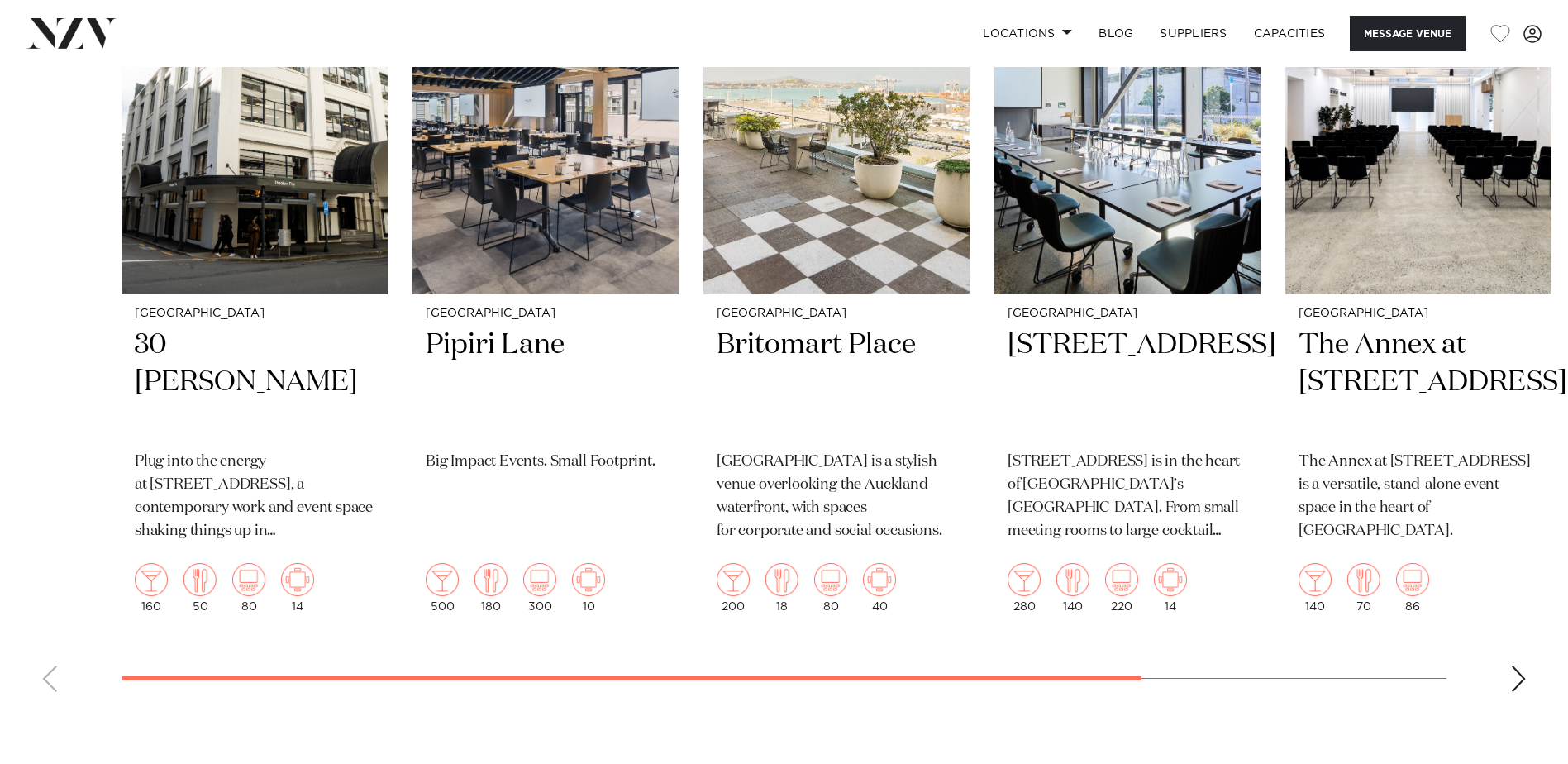
click at [1515, 665] on div "Next slide" at bounding box center [1519, 679] width 16 height 27
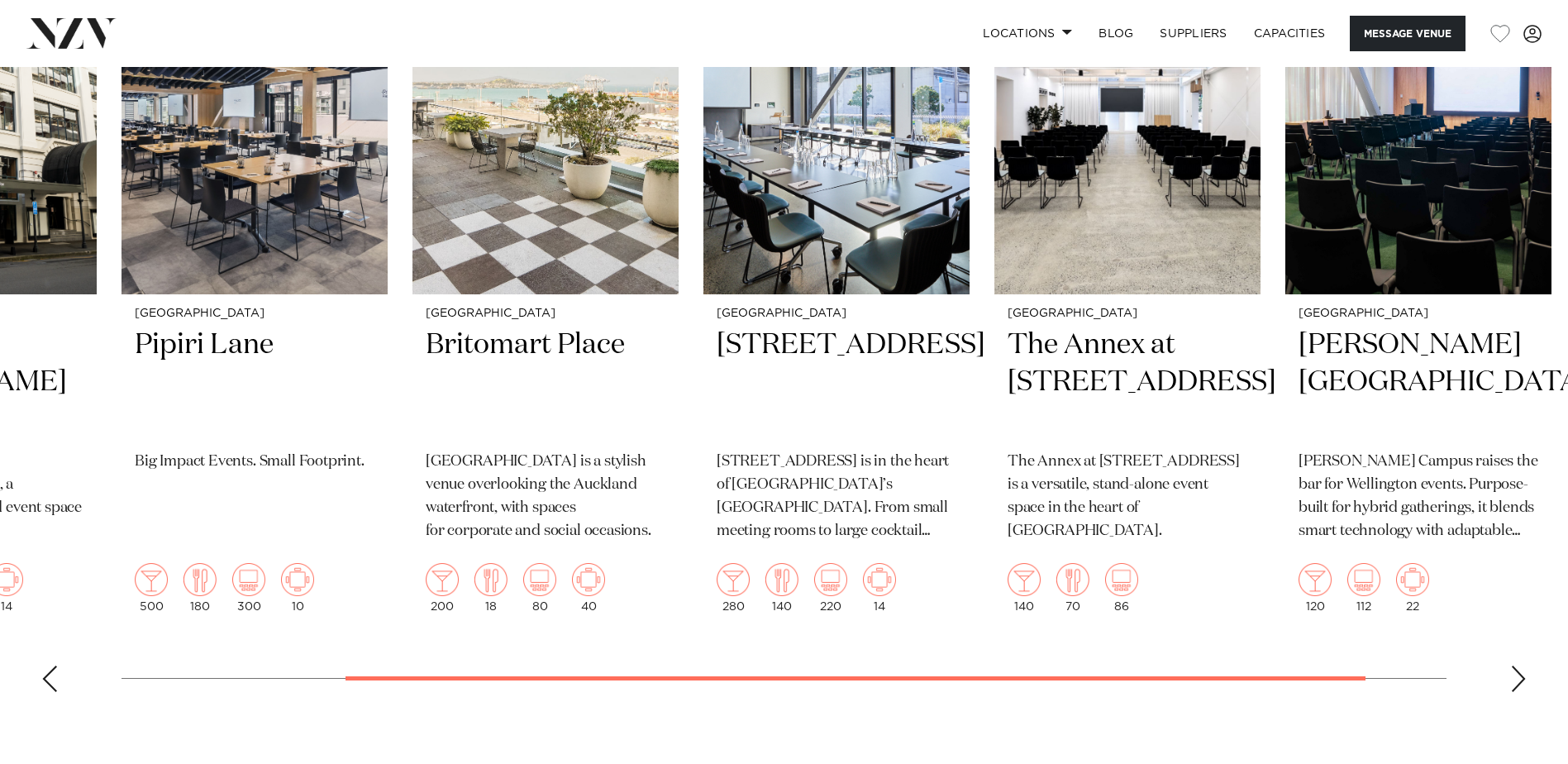
click at [1516, 665] on div "Next slide" at bounding box center [1519, 679] width 16 height 27
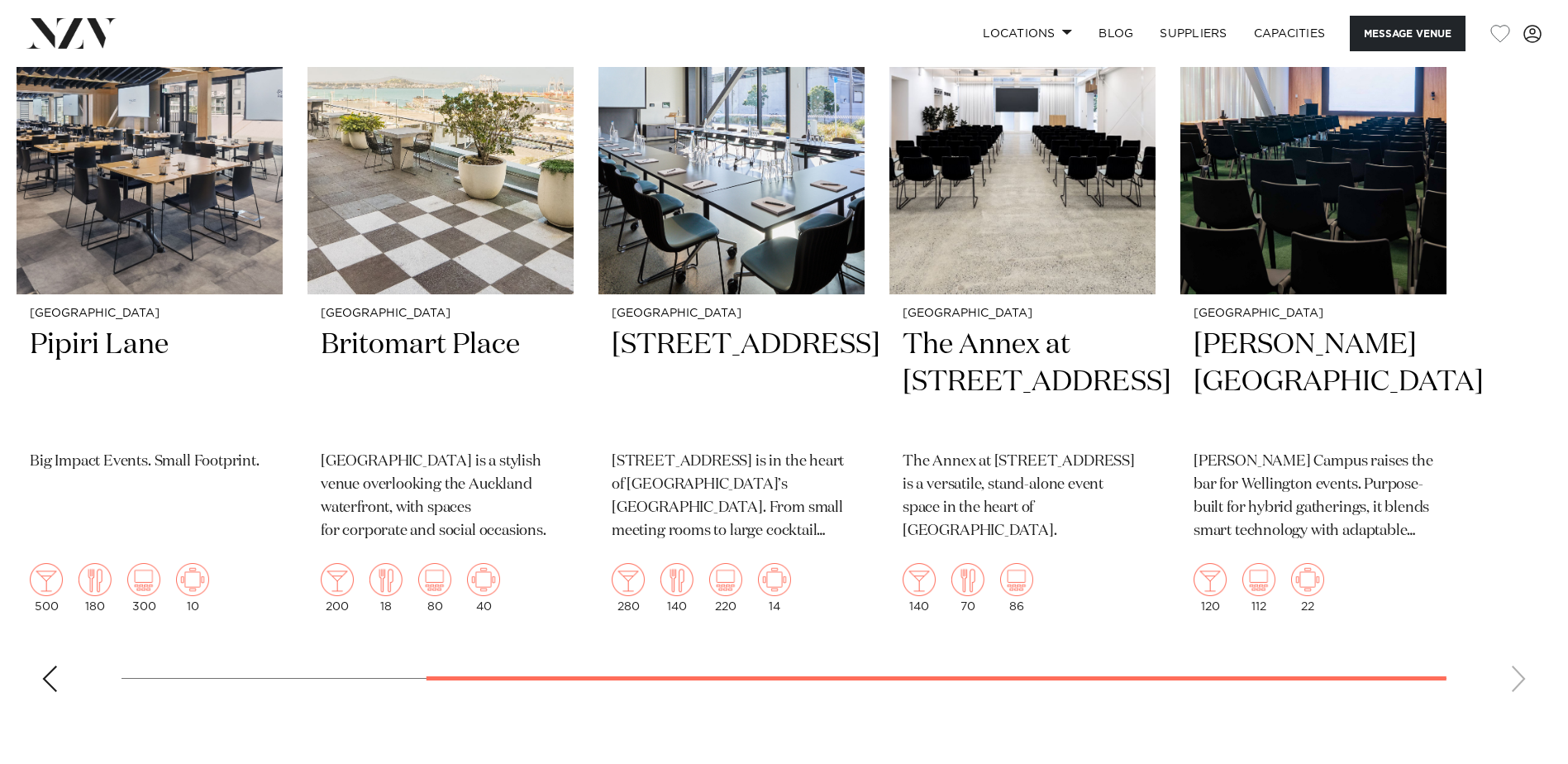
click at [1516, 652] on swiper-container "Wellington 30 [PERSON_NAME] Plug into the energy at [STREET_ADDRESS], a contemp…" at bounding box center [784, 321] width 1568 height 768
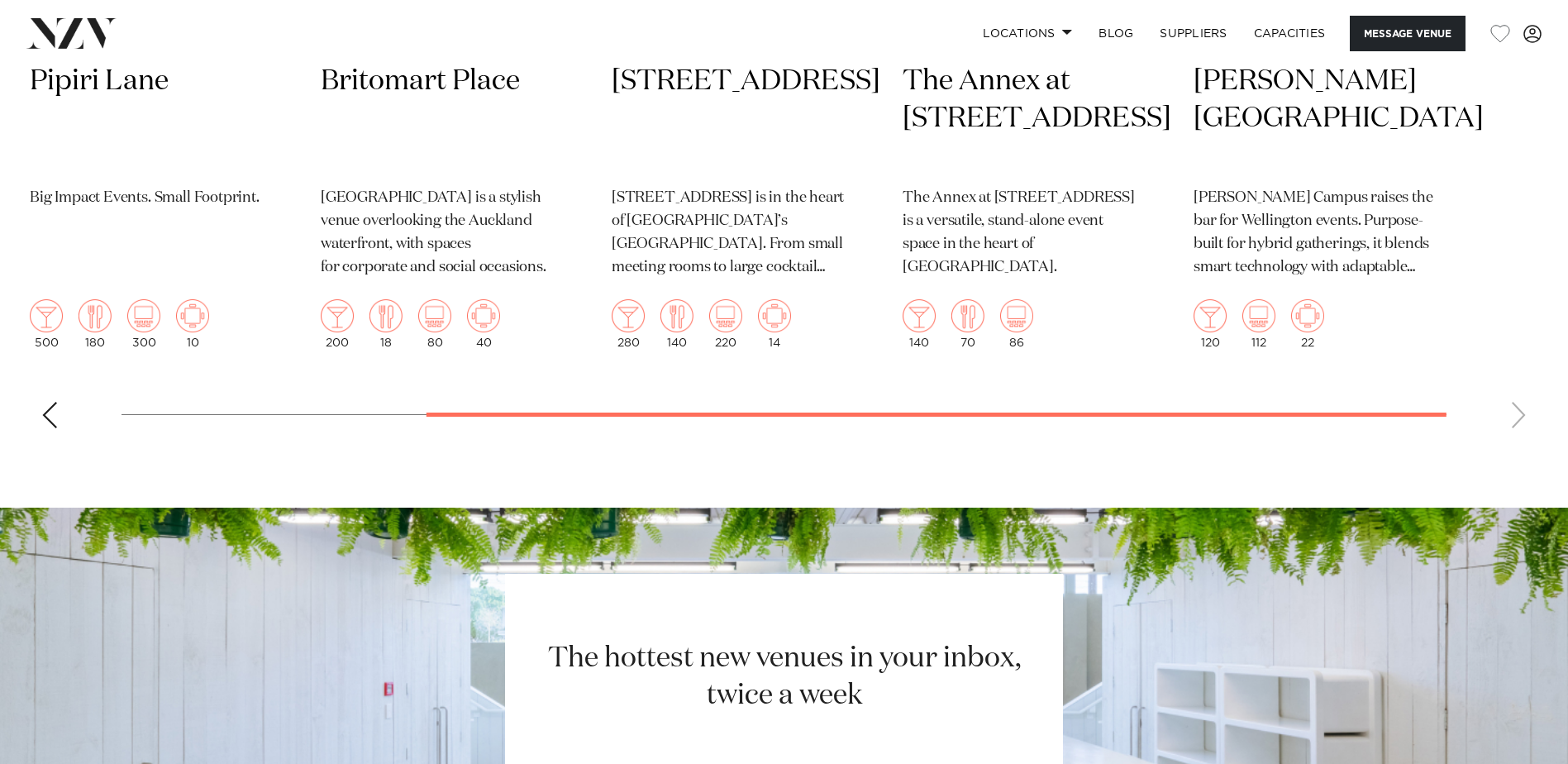
scroll to position [4465, 0]
